Goal: Transaction & Acquisition: Purchase product/service

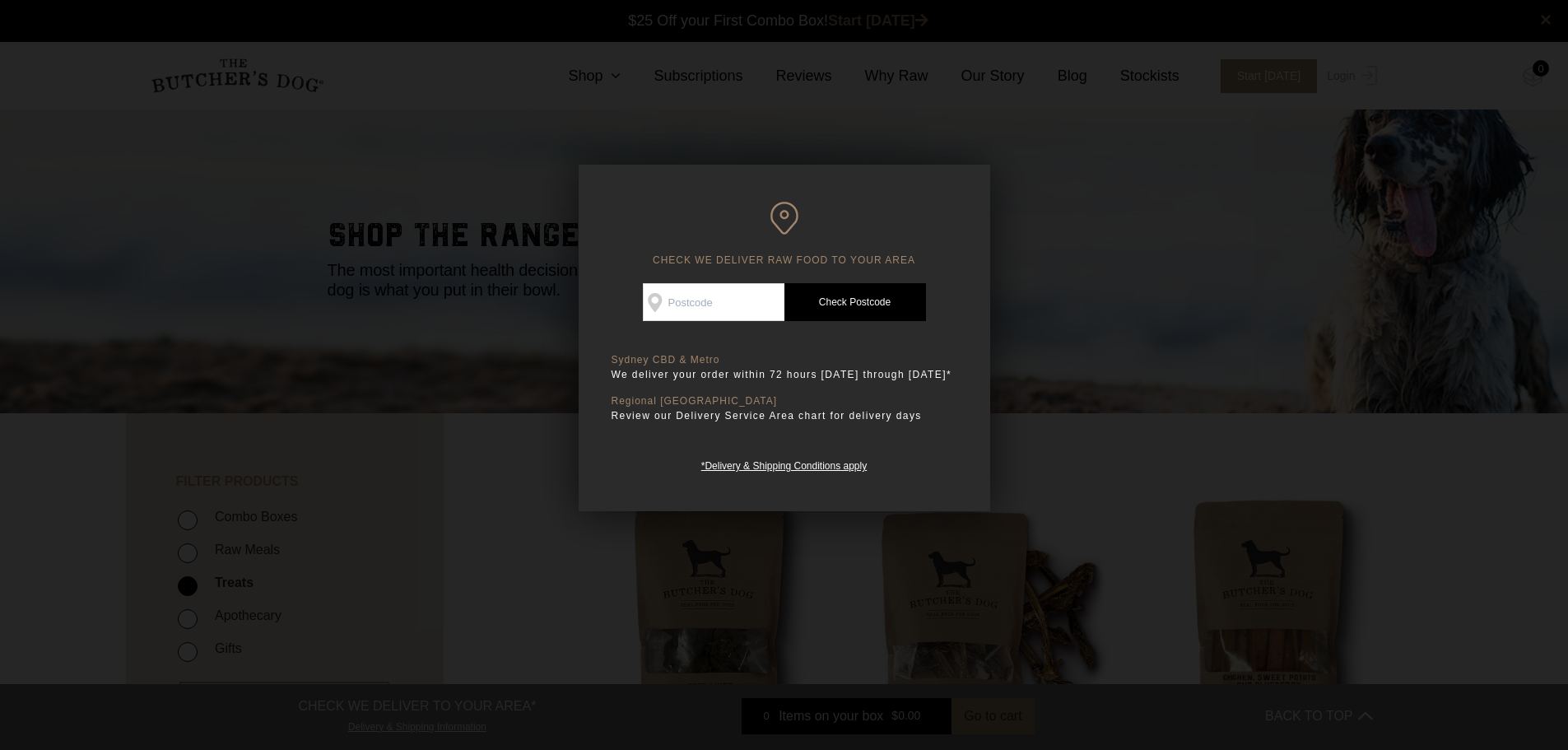
click at [852, 305] on link "Check Postcode" at bounding box center [854, 302] width 142 height 38
click at [707, 307] on input "Check Availability At" at bounding box center [714, 302] width 142 height 38
type input "3818"
click at [847, 297] on link "Check Postcode" at bounding box center [854, 302] width 142 height 38
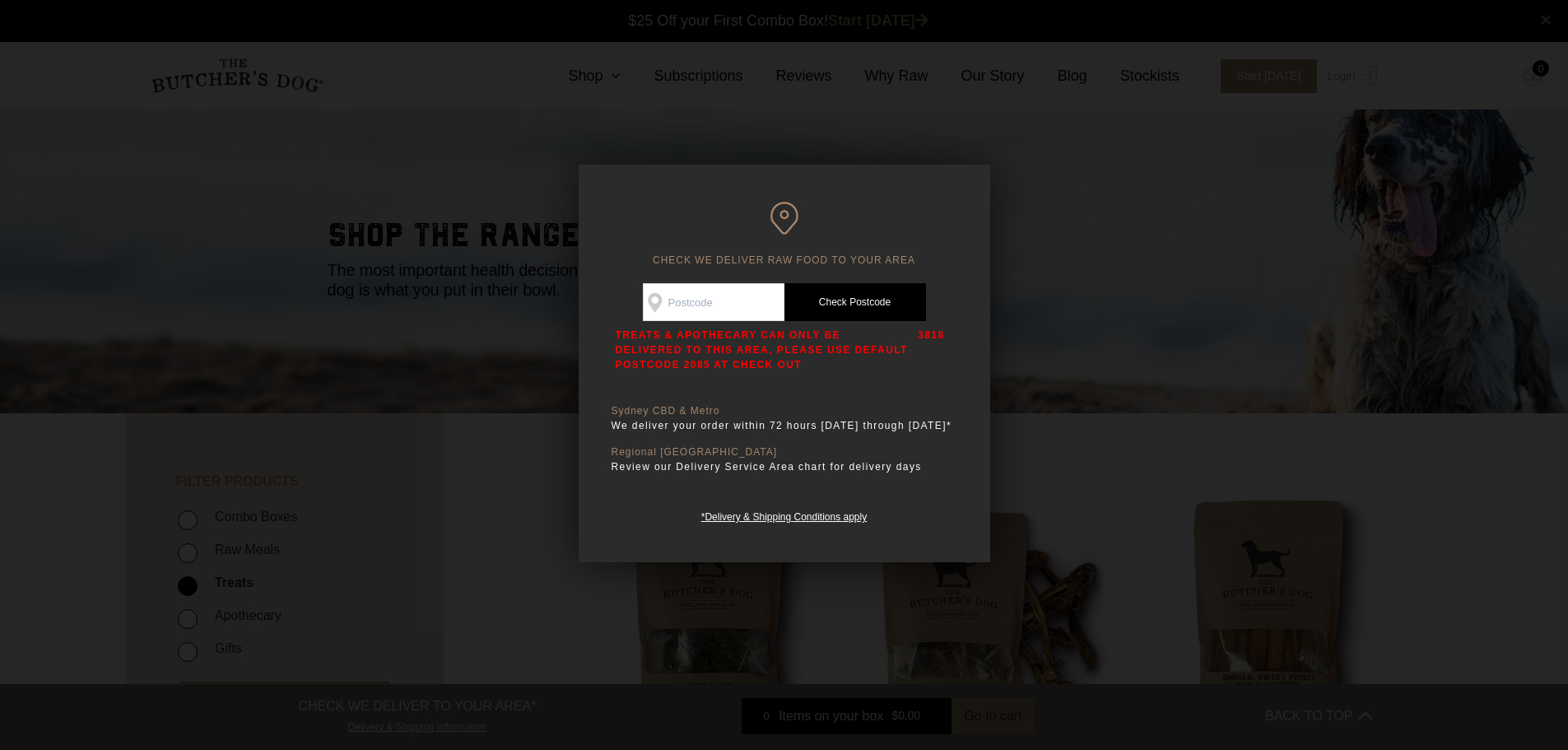
click at [716, 305] on input "Check Availability At" at bounding box center [714, 302] width 142 height 38
type input "2085"
click at [859, 303] on link "Check Postcode" at bounding box center [854, 302] width 142 height 38
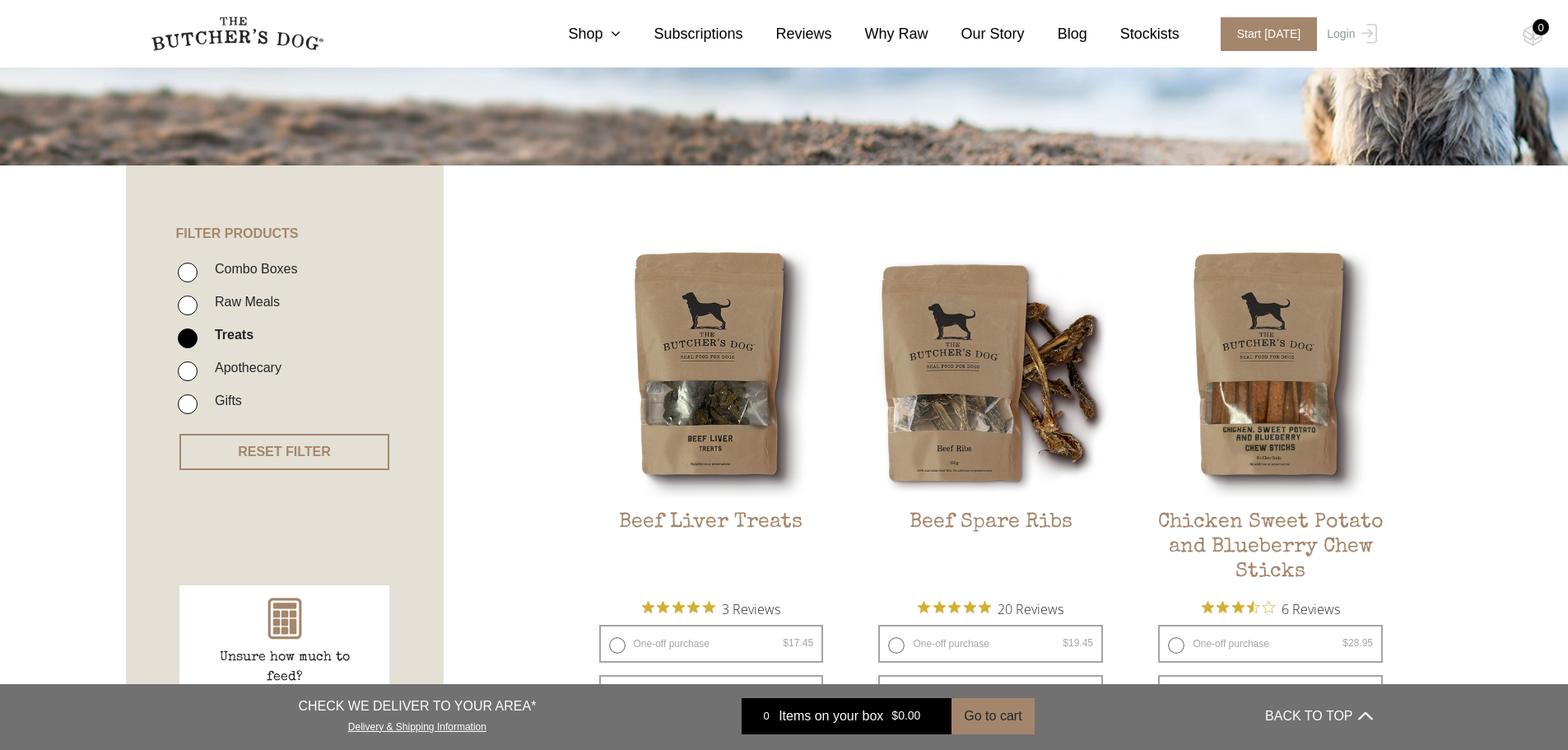
scroll to position [247, 0]
click at [191, 308] on input "Raw Meals" at bounding box center [188, 306] width 20 height 20
checkbox input "true"
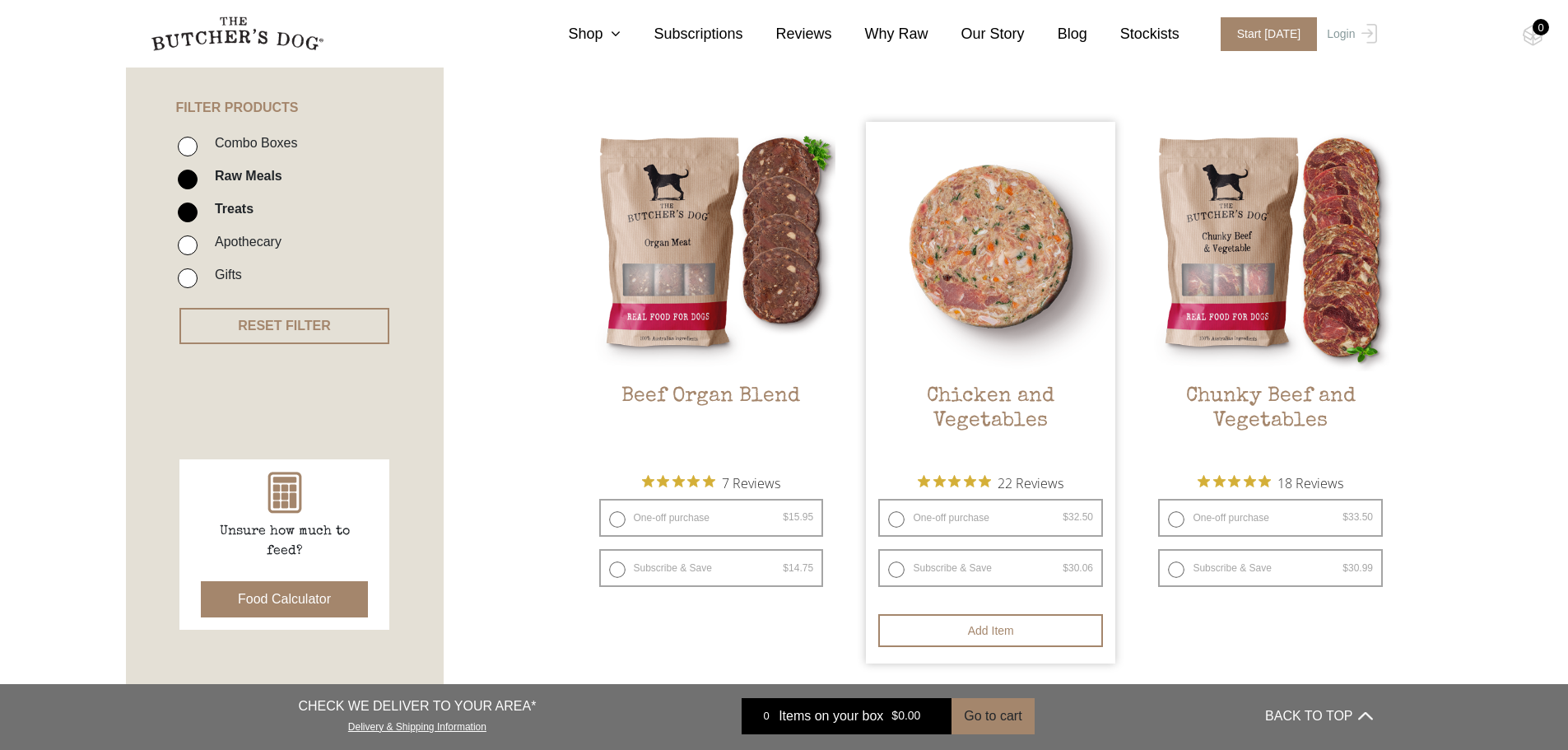
scroll to position [372, 0]
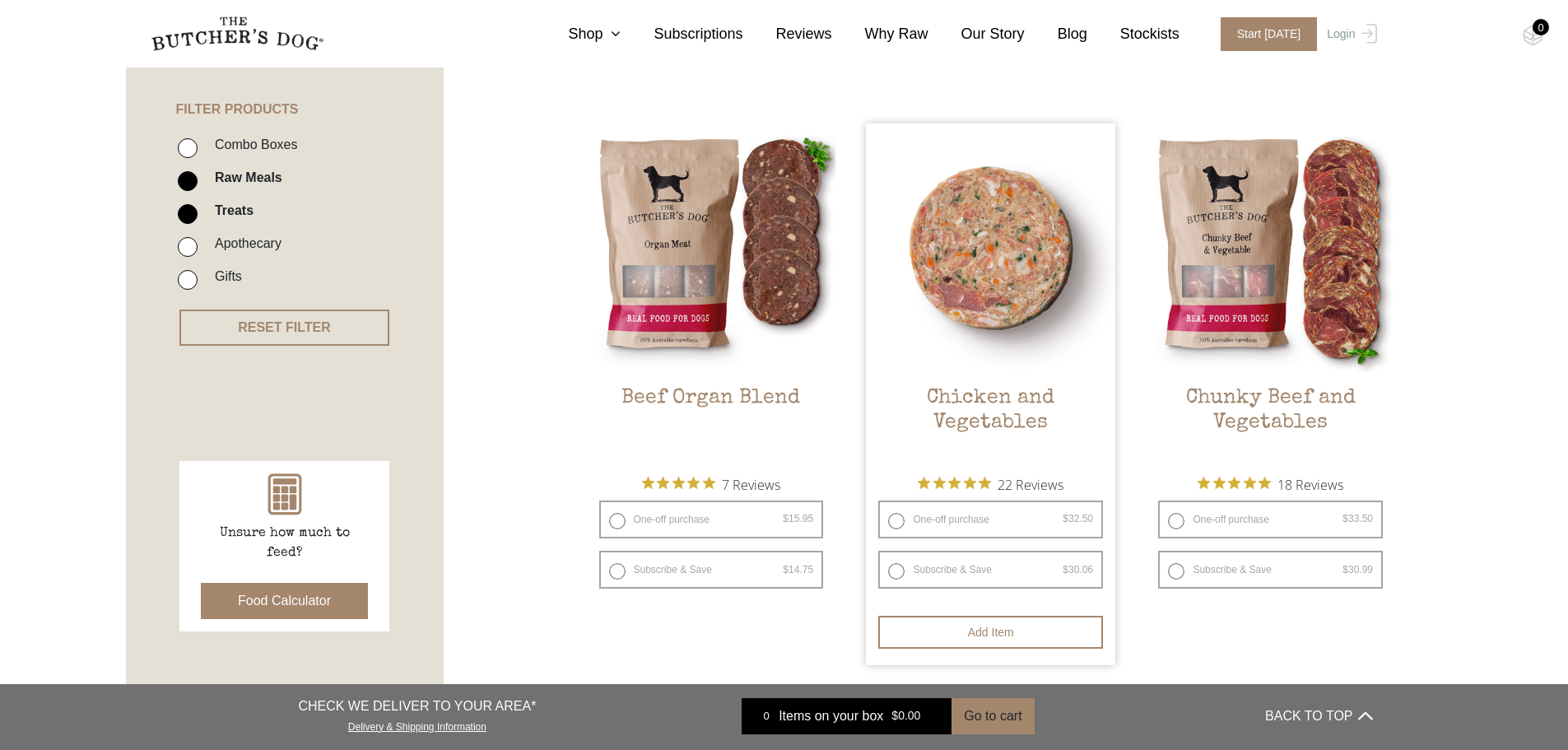
click at [1013, 285] on img at bounding box center [991, 248] width 250 height 250
